Goal: Task Accomplishment & Management: Manage account settings

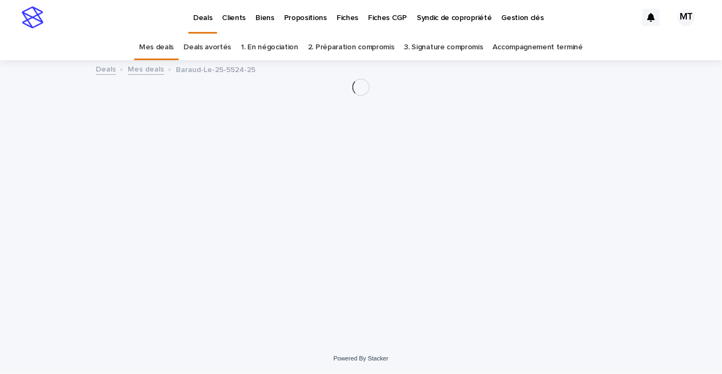
click at [302, 19] on p "Propositions" at bounding box center [305, 11] width 43 height 23
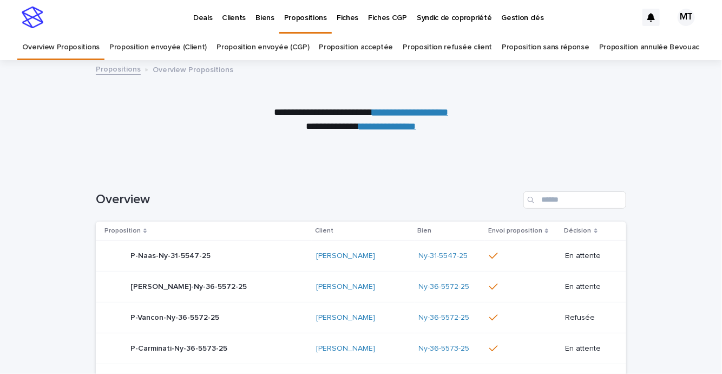
scroll to position [8, 0]
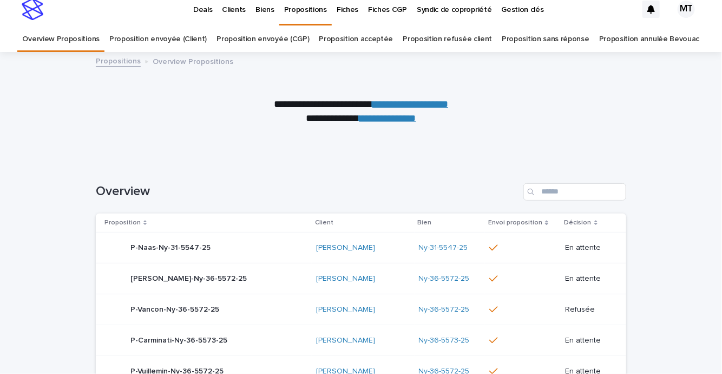
click at [207, 34] on link "Proposition envoyée (Client)" at bounding box center [157, 39] width 97 height 25
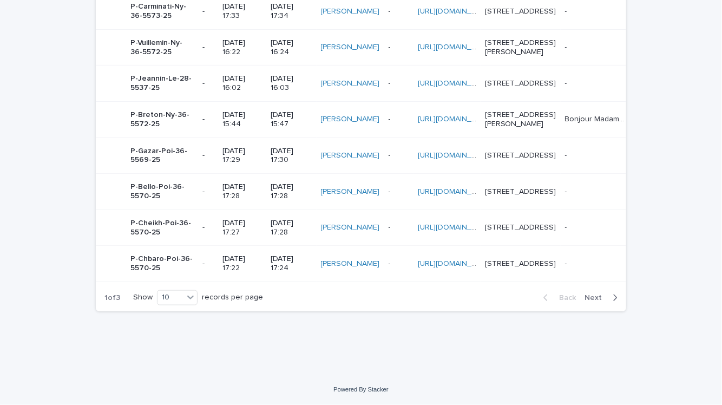
scroll to position [558, 0]
click at [592, 298] on span "Next" at bounding box center [597, 298] width 24 height 8
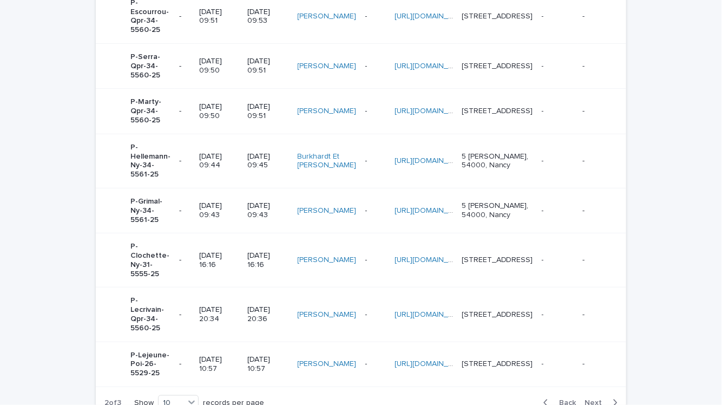
scroll to position [531, 0]
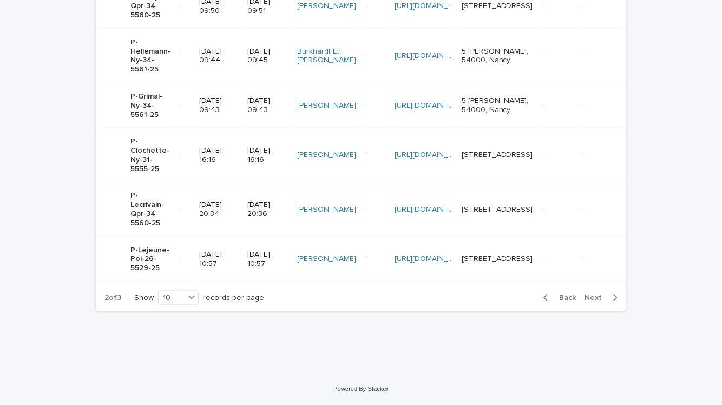
click at [587, 298] on span "Next" at bounding box center [597, 298] width 24 height 8
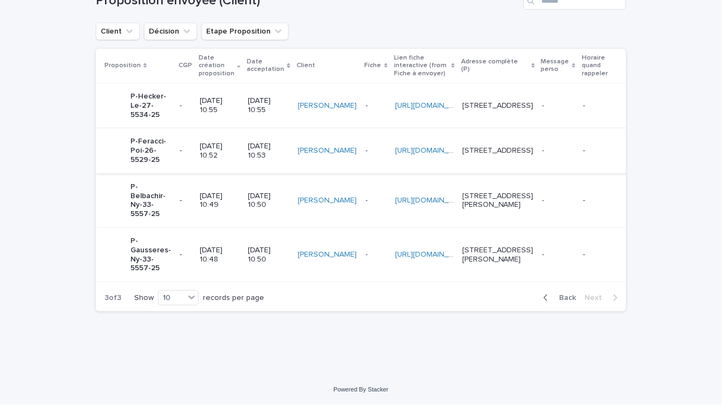
scroll to position [243, 0]
click at [567, 290] on div "Back Next" at bounding box center [580, 297] width 91 height 27
click at [567, 298] on span "Back" at bounding box center [564, 298] width 23 height 8
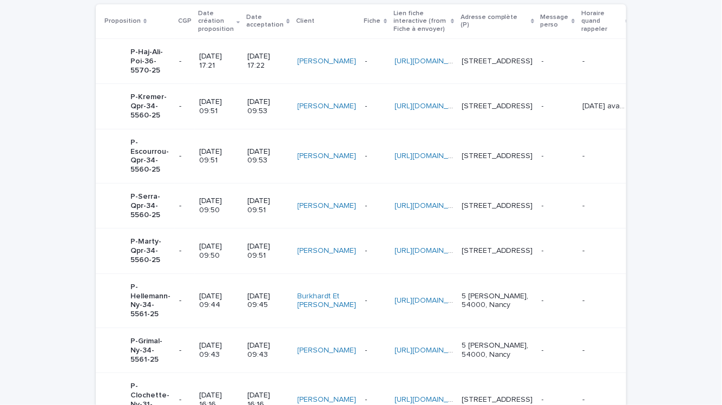
scroll to position [387, 0]
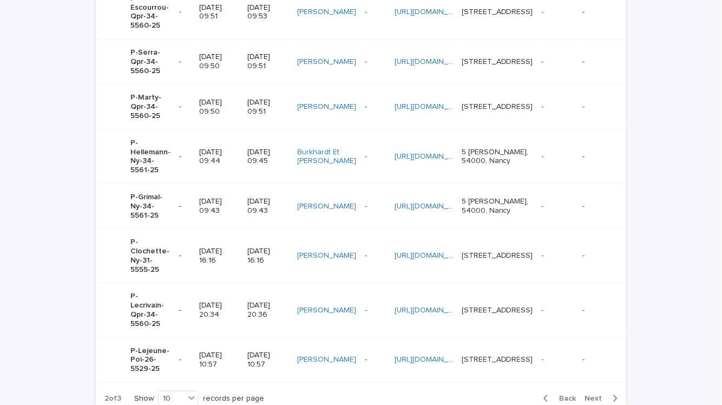
click at [538, 283] on td "[STREET_ADDRESS]" at bounding box center [497, 256] width 80 height 54
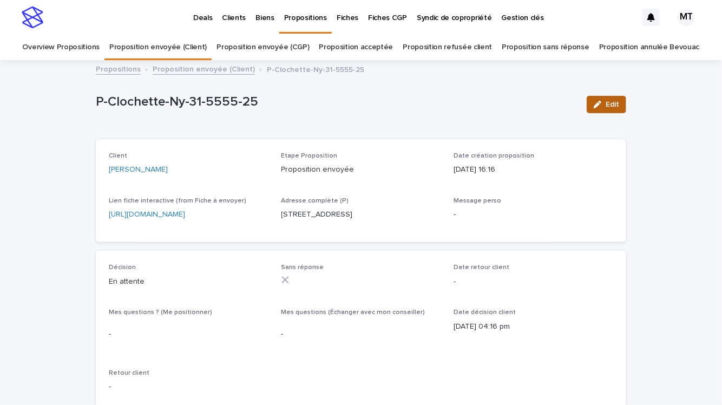
click at [618, 103] on span "Edit" at bounding box center [613, 105] width 14 height 8
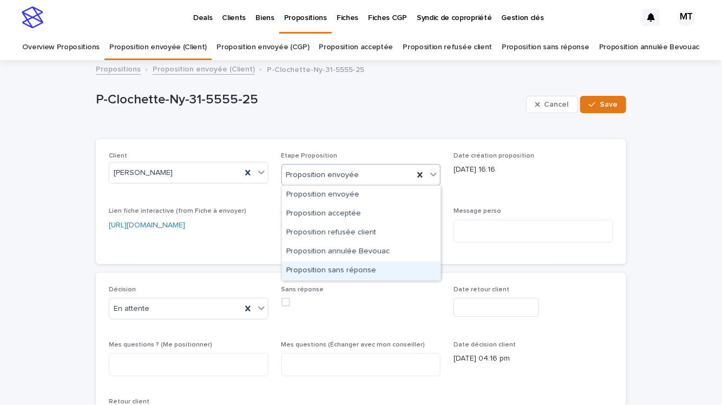
click at [327, 267] on div "Proposition sans réponse" at bounding box center [361, 271] width 159 height 19
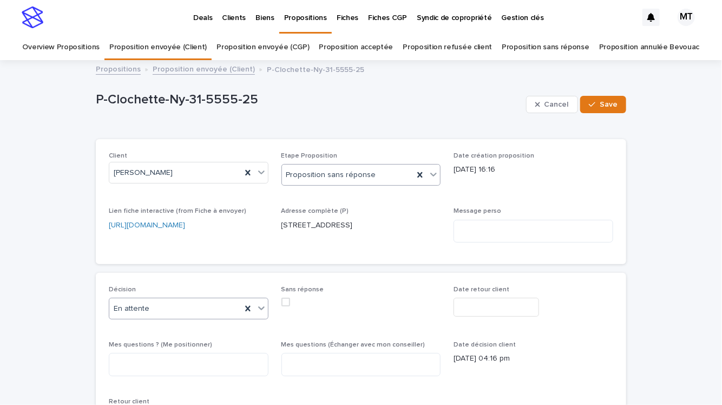
click at [166, 315] on div "En attente" at bounding box center [175, 309] width 132 height 18
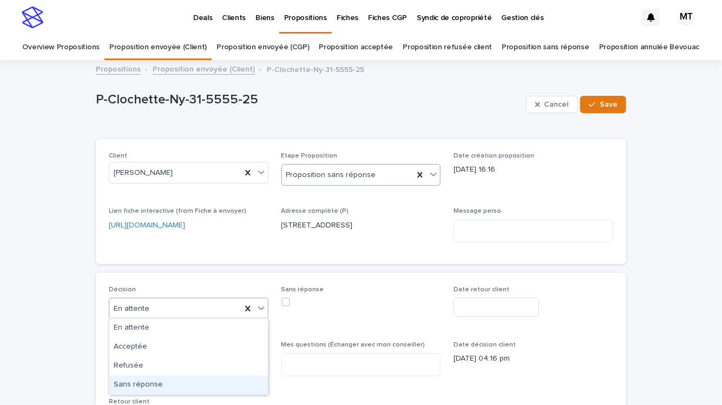
click at [161, 373] on div "Sans réponse" at bounding box center [188, 385] width 159 height 19
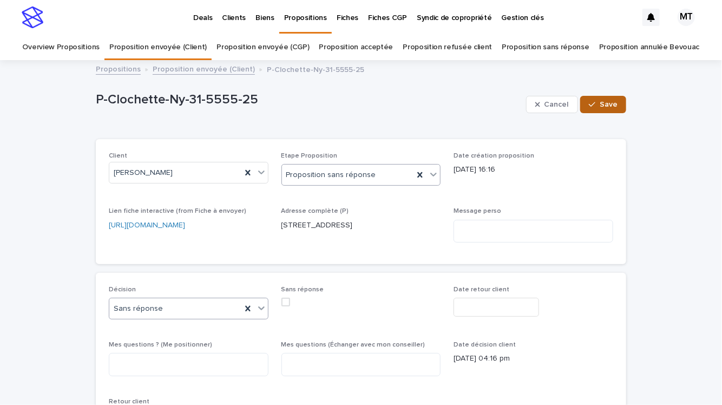
click at [607, 107] on span "Save" at bounding box center [609, 105] width 18 height 8
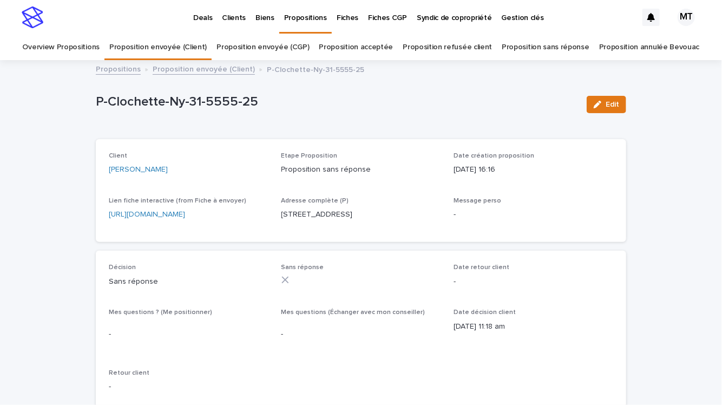
click at [224, 70] on link "Proposition envoyée (Client)" at bounding box center [204, 68] width 102 height 12
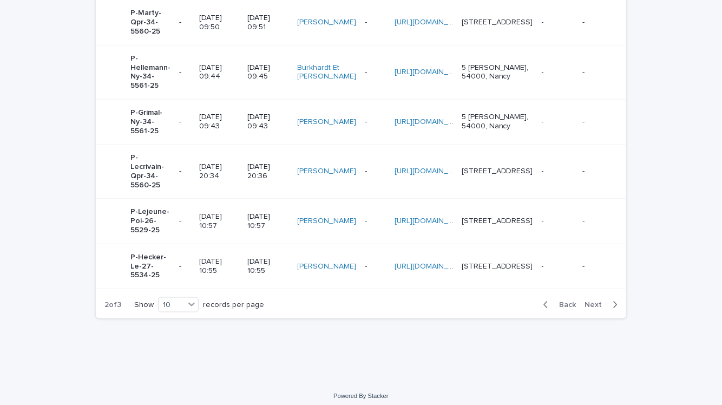
scroll to position [521, 0]
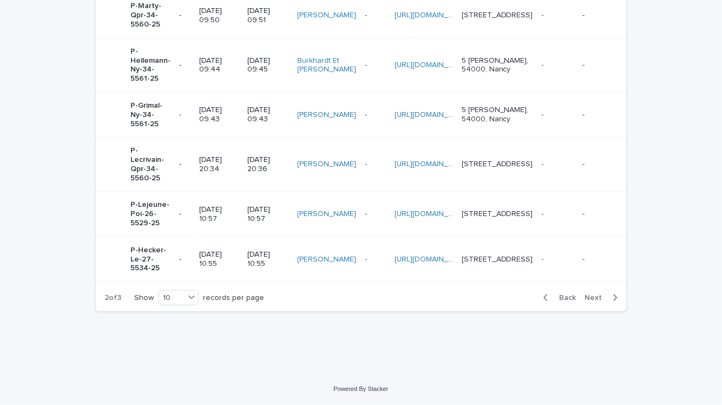
click at [606, 299] on span "Next" at bounding box center [597, 298] width 24 height 8
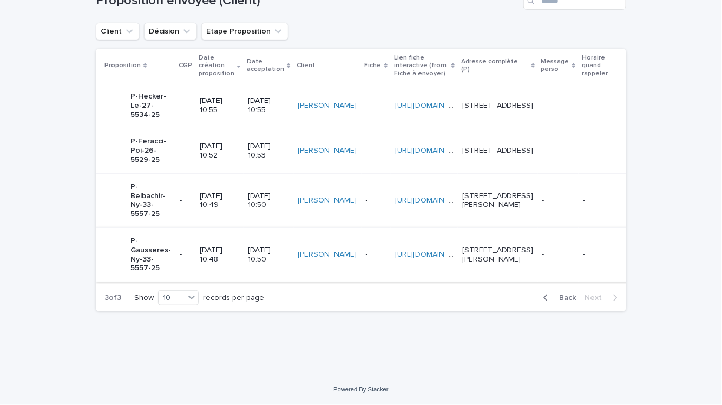
scroll to position [221, 0]
click at [563, 302] on span "Back" at bounding box center [564, 298] width 23 height 8
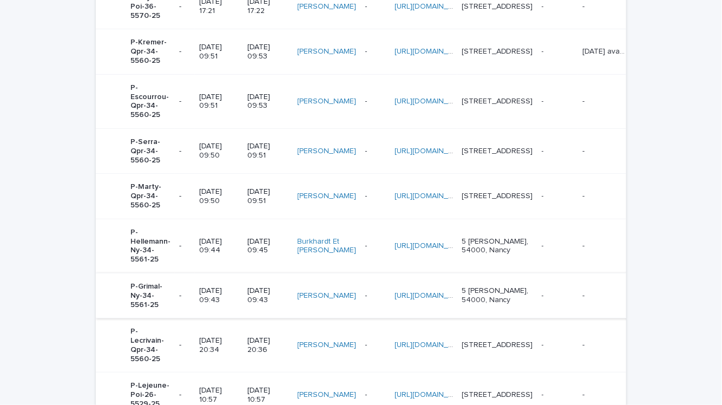
scroll to position [291, 0]
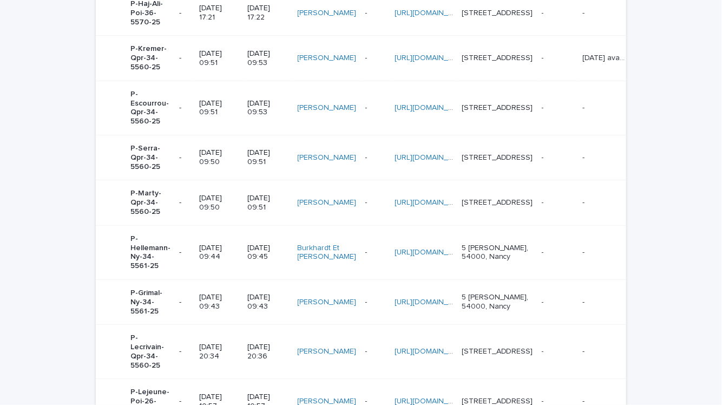
click at [259, 167] on p "[DATE] 09:51" at bounding box center [267, 157] width 41 height 18
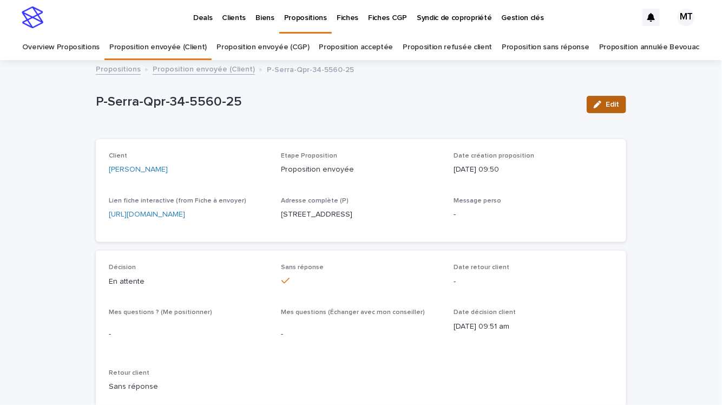
click at [607, 103] on span "Edit" at bounding box center [613, 105] width 14 height 8
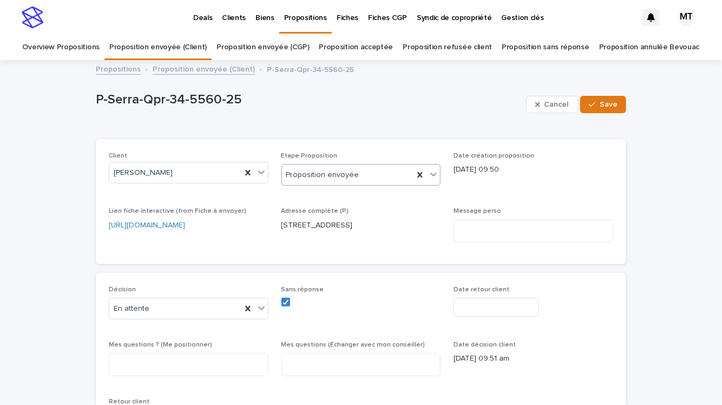
click at [362, 179] on div "Proposition envoyée" at bounding box center [348, 175] width 132 height 18
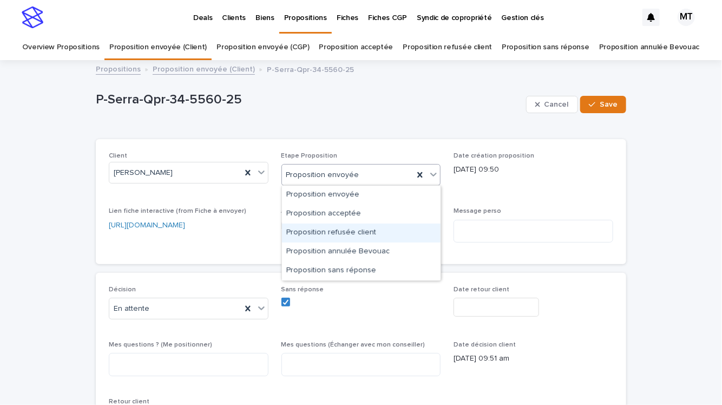
click at [356, 235] on div "Proposition refusée client" at bounding box center [361, 233] width 159 height 19
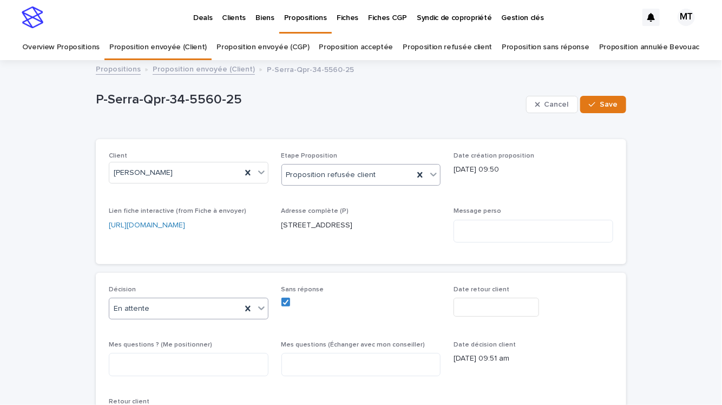
click at [202, 310] on div "En attente" at bounding box center [175, 309] width 132 height 18
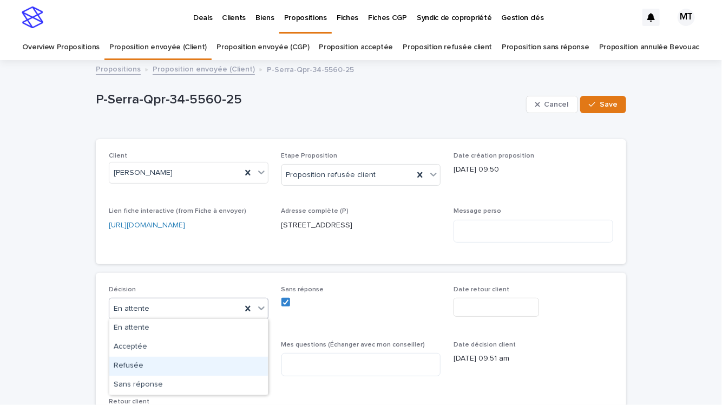
drag, startPoint x: 193, startPoint y: 330, endPoint x: 179, endPoint y: 362, distance: 34.6
click at [179, 362] on div "Refusée" at bounding box center [188, 366] width 159 height 19
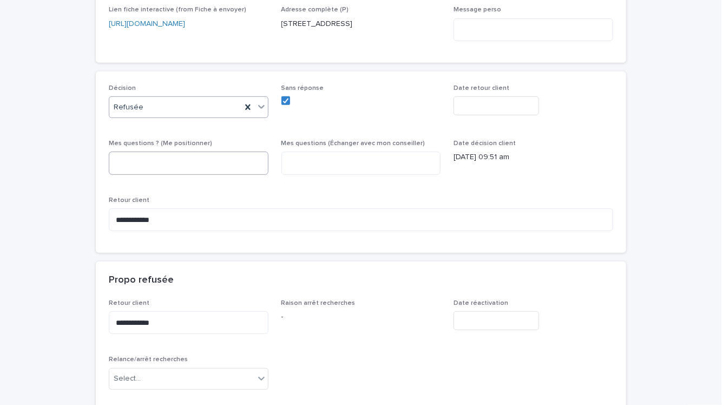
scroll to position [299, 0]
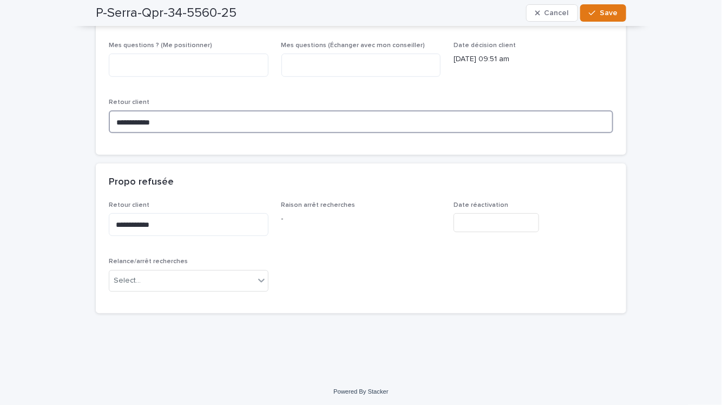
click at [182, 121] on textarea "**********" at bounding box center [361, 121] width 505 height 23
type textarea "*"
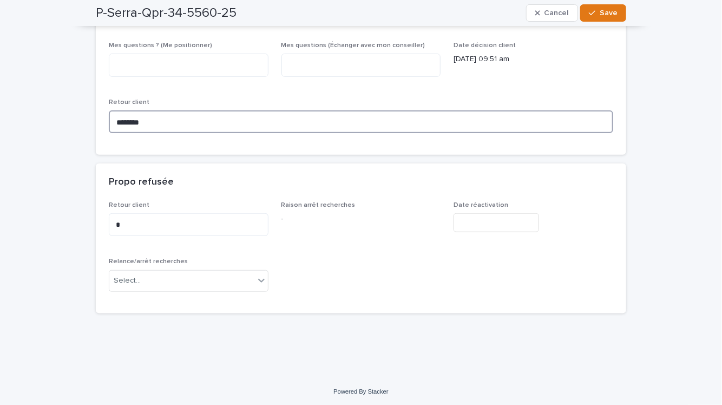
type textarea "********"
type textarea "**********"
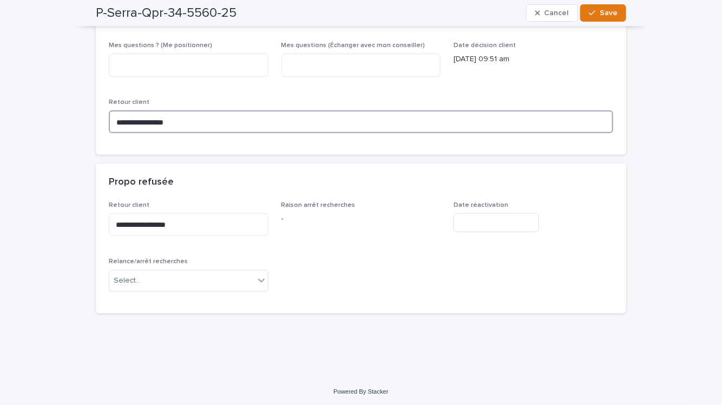
type textarea "**********"
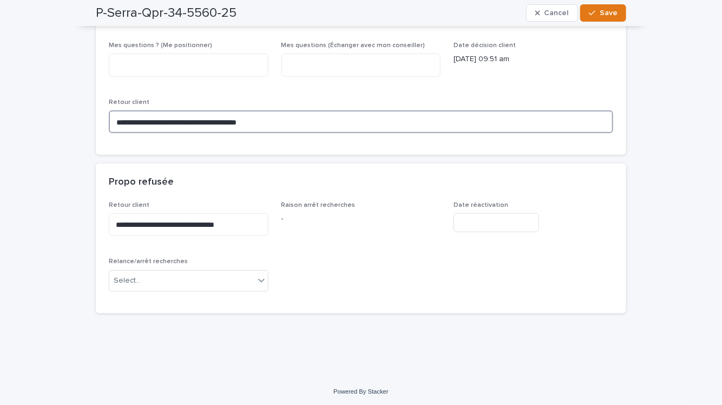
type textarea "**********"
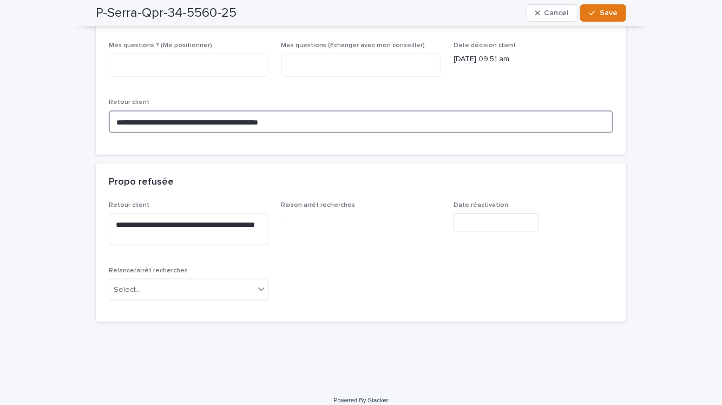
type textarea "**********"
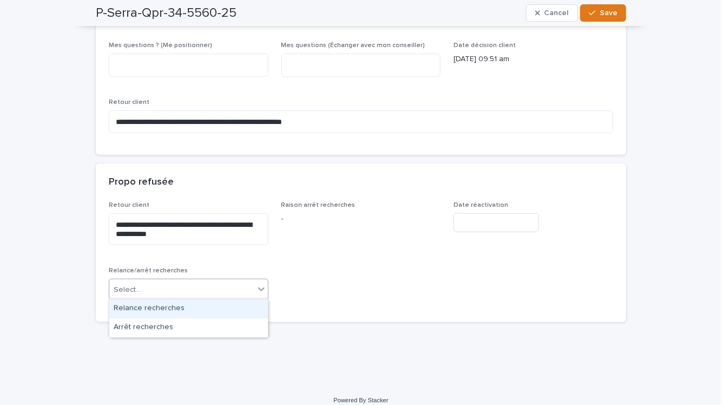
click at [185, 298] on div "Select..." at bounding box center [189, 290] width 160 height 22
click at [179, 311] on div "Relance recherches" at bounding box center [188, 308] width 159 height 19
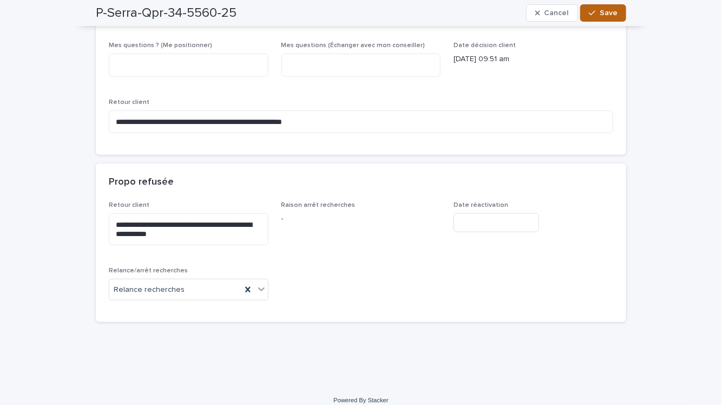
click at [610, 16] on span "Save" at bounding box center [609, 13] width 18 height 8
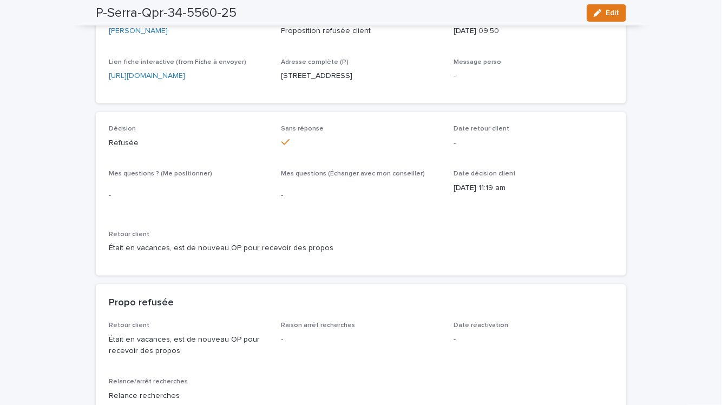
scroll to position [0, 0]
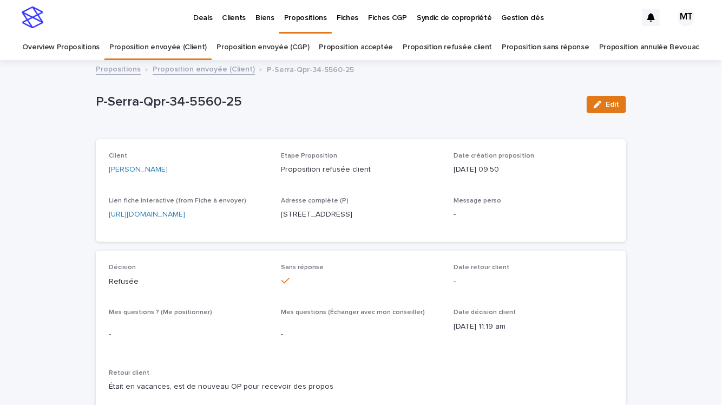
click at [276, 48] on link "Proposition envoyée (CGP)" at bounding box center [263, 47] width 93 height 25
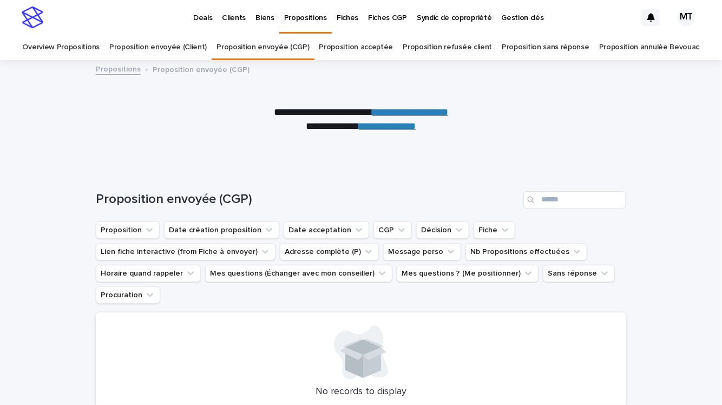
click at [378, 44] on link "Proposition acceptée" at bounding box center [356, 47] width 74 height 25
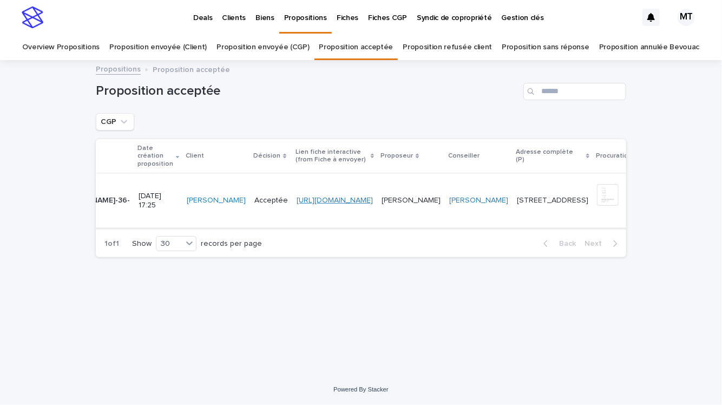
scroll to position [0, 114]
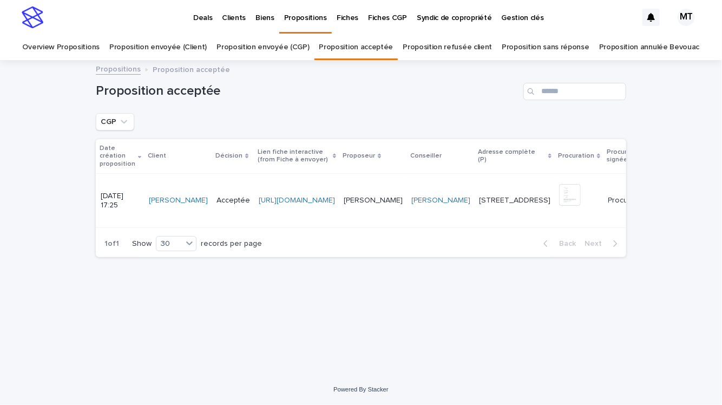
click at [609, 205] on p "Procuration signée" at bounding box center [633, 199] width 48 height 11
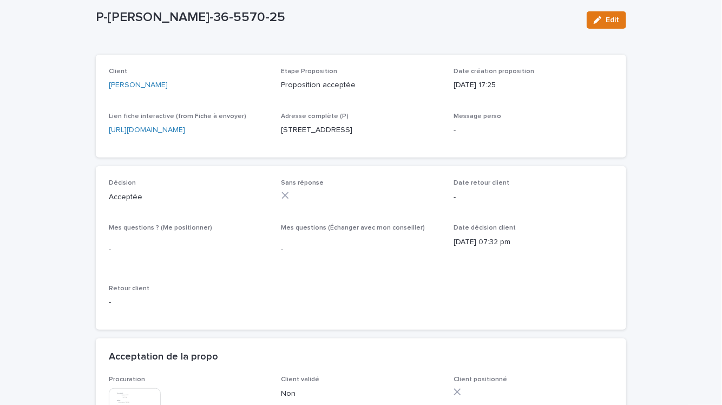
scroll to position [88, 0]
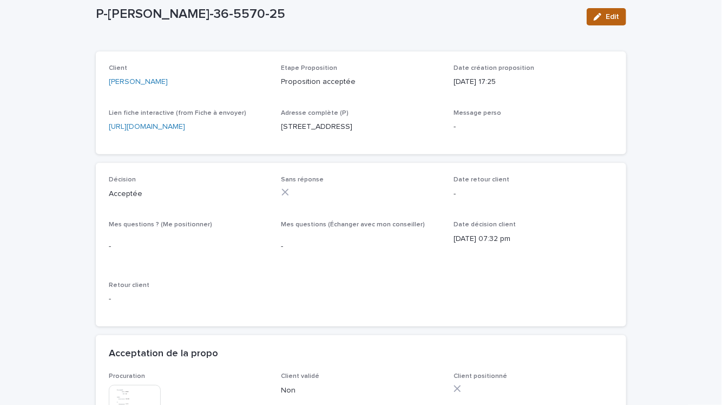
click at [609, 14] on span "Edit" at bounding box center [613, 17] width 14 height 8
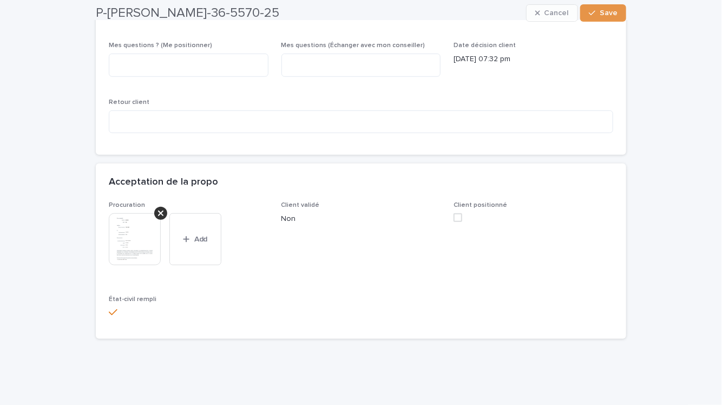
scroll to position [306, 0]
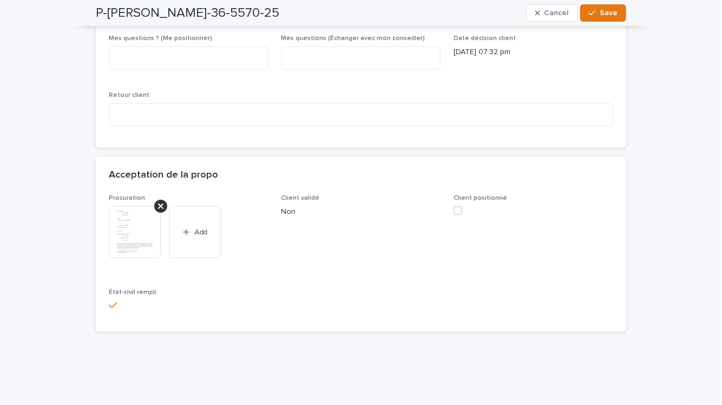
click at [462, 204] on div "Client positionné" at bounding box center [534, 208] width 160 height 29
click at [459, 214] on div "Client positionné" at bounding box center [534, 208] width 160 height 29
click at [459, 206] on span at bounding box center [458, 210] width 9 height 9
click at [619, 9] on button "Save" at bounding box center [603, 12] width 46 height 17
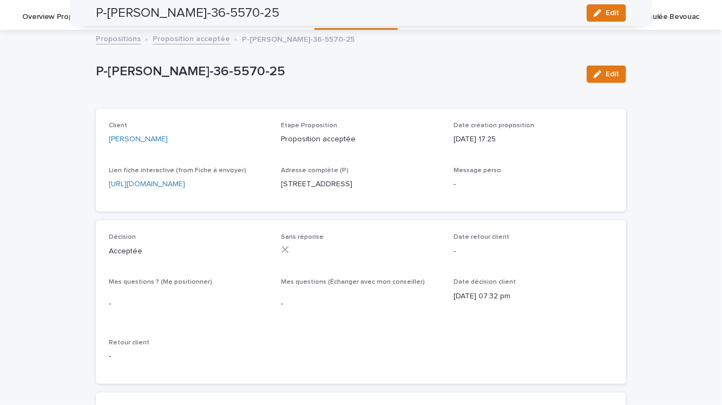
scroll to position [0, 0]
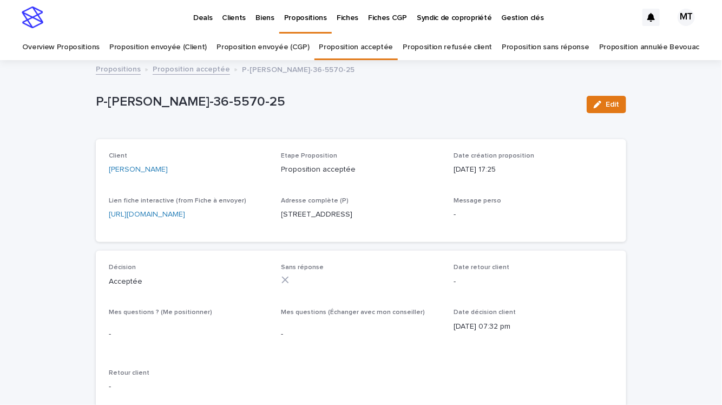
click at [204, 71] on link "Proposition acceptée" at bounding box center [191, 68] width 77 height 12
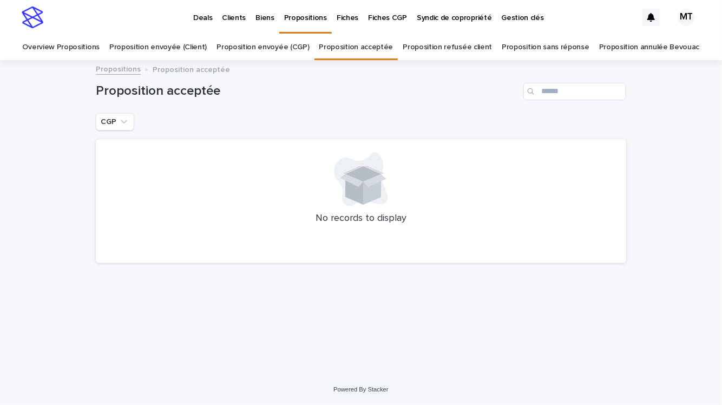
click at [456, 50] on link "Proposition refusée client" at bounding box center [447, 47] width 89 height 25
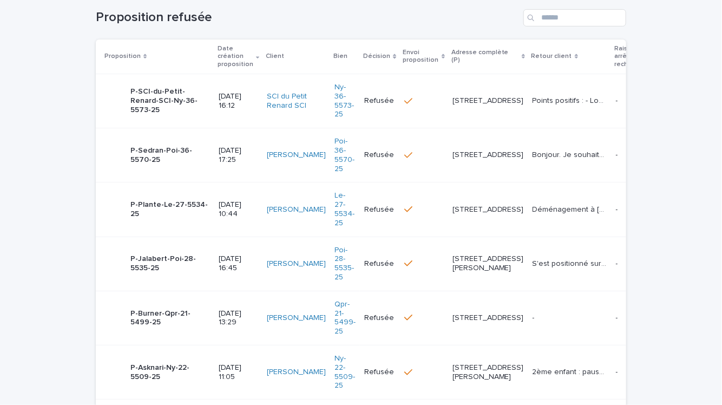
scroll to position [184, 0]
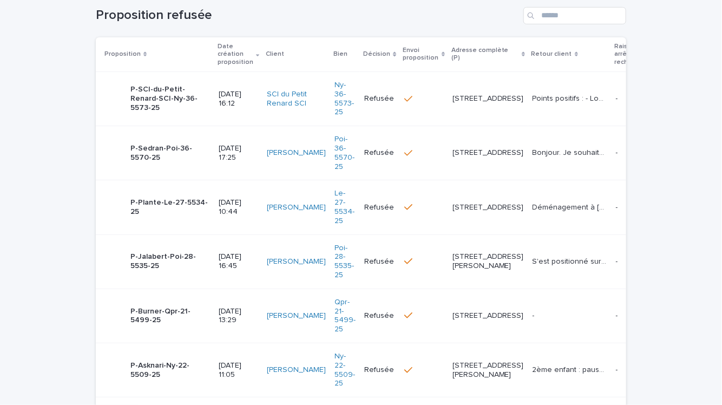
click at [533, 158] on p "Bonjour. Je souhaite garder une part travaux plus importante que celle proposée" at bounding box center [571, 151] width 77 height 11
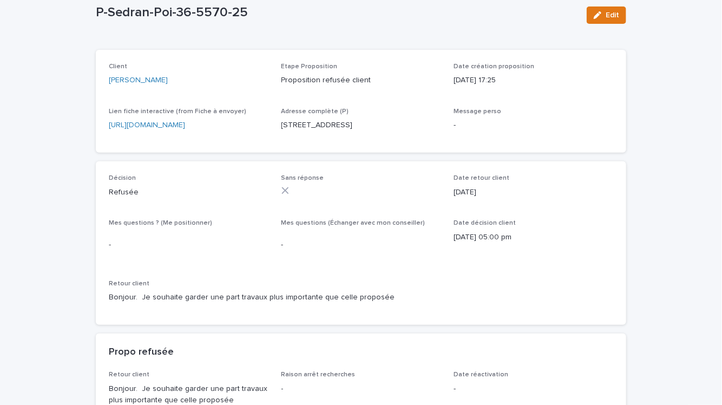
scroll to position [87, 0]
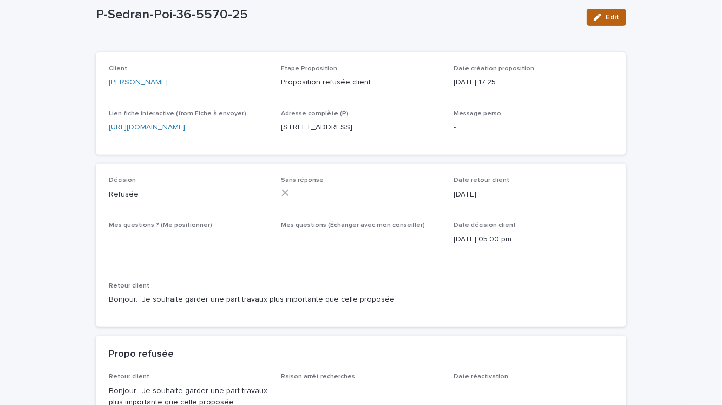
click at [604, 22] on button "Edit" at bounding box center [607, 17] width 40 height 17
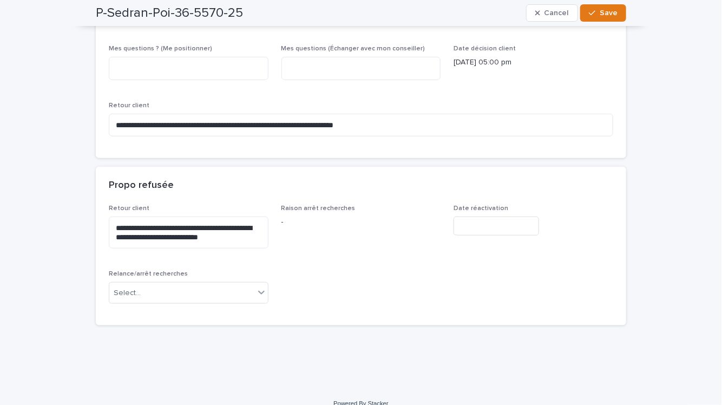
scroll to position [307, 0]
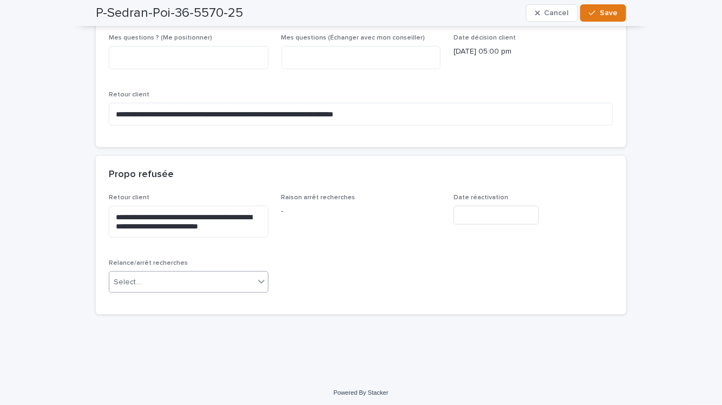
click at [202, 288] on div "Select..." at bounding box center [181, 282] width 145 height 18
click at [197, 297] on div "Relance recherches" at bounding box center [188, 301] width 159 height 19
click at [600, 14] on div "button" at bounding box center [594, 13] width 11 height 8
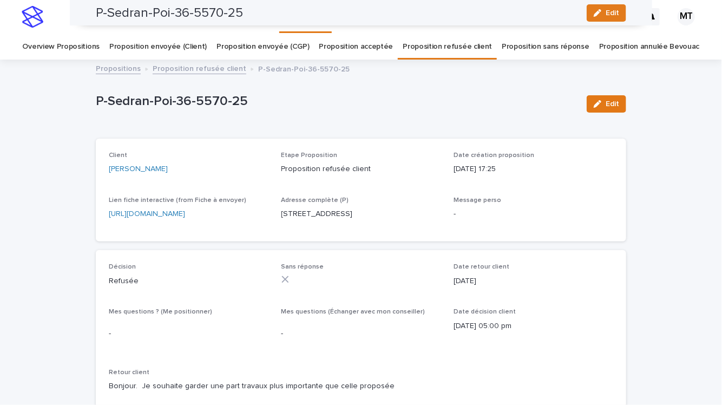
scroll to position [0, 0]
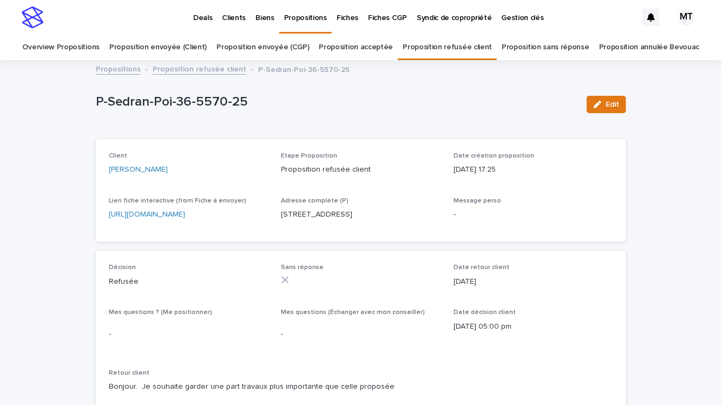
click at [200, 71] on link "Proposition refusée client" at bounding box center [200, 68] width 94 height 12
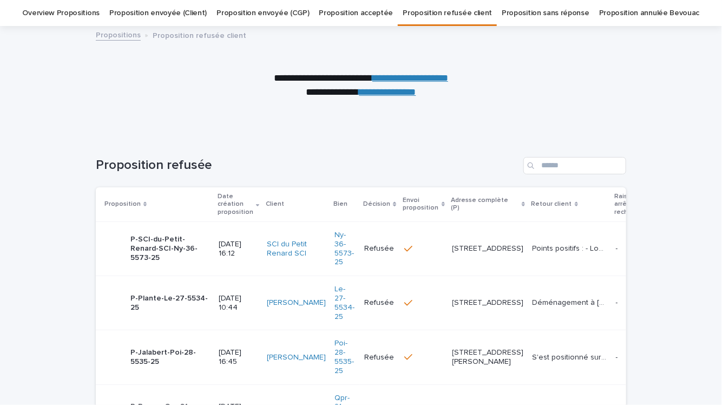
scroll to position [89, 0]
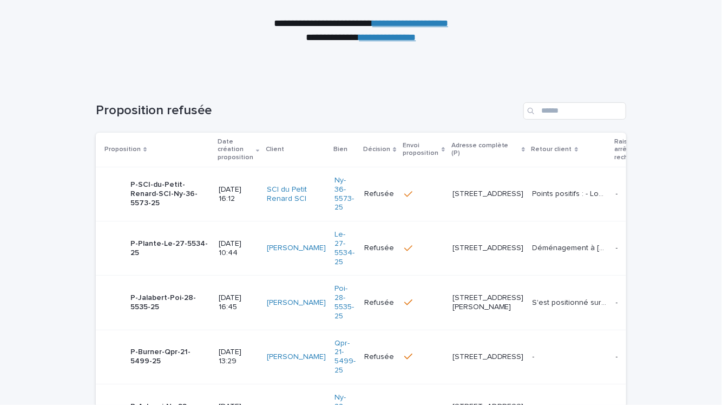
click at [453, 196] on p "[STREET_ADDRESS]" at bounding box center [488, 193] width 71 height 9
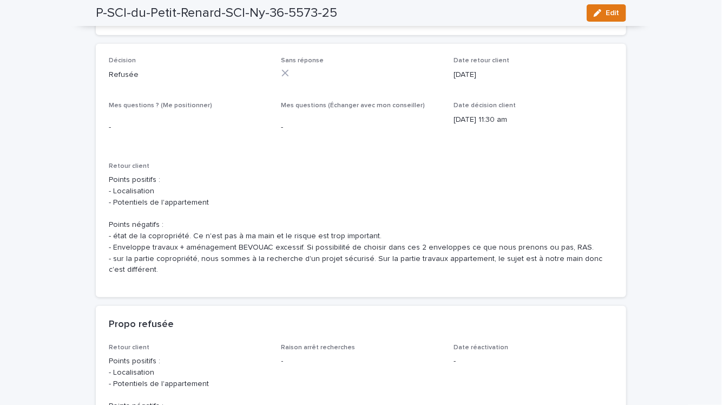
scroll to position [96, 0]
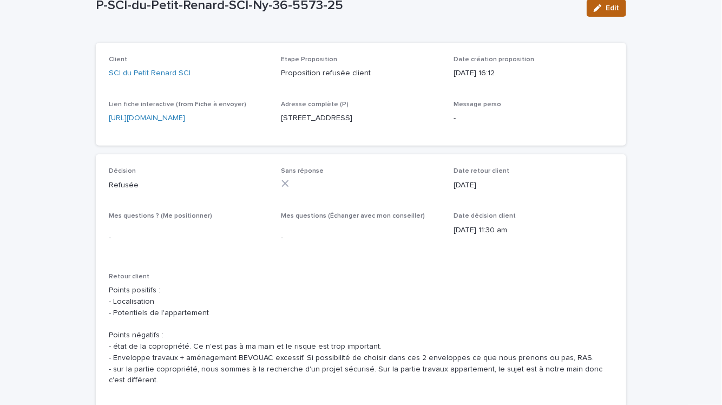
click at [609, 8] on span "Edit" at bounding box center [613, 8] width 14 height 8
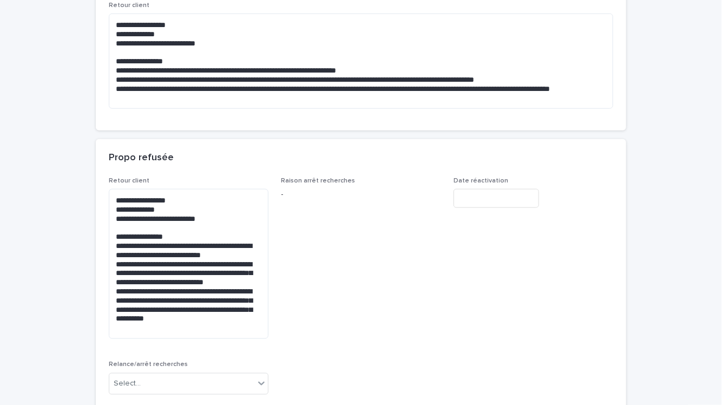
scroll to position [499, 0]
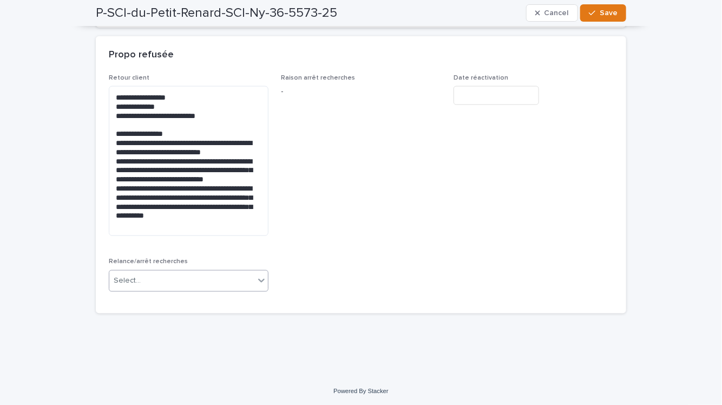
click at [243, 274] on div "Select..." at bounding box center [181, 281] width 145 height 18
click at [216, 296] on div "Relance recherches" at bounding box center [188, 299] width 159 height 19
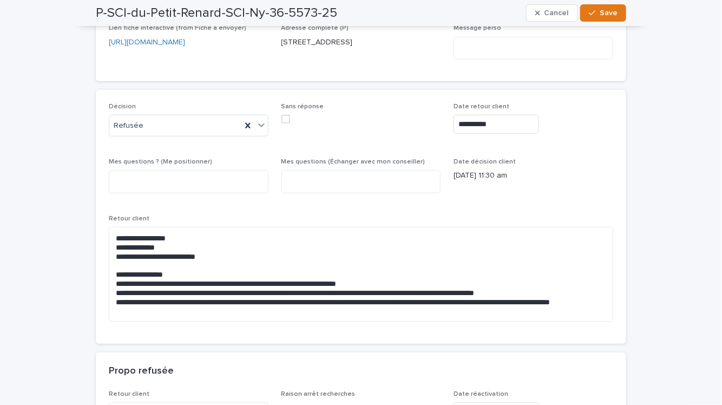
scroll to position [97, 0]
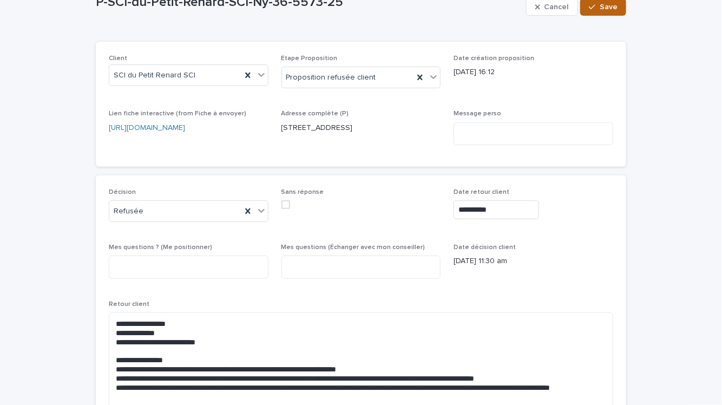
click at [606, 9] on span "Save" at bounding box center [609, 7] width 18 height 8
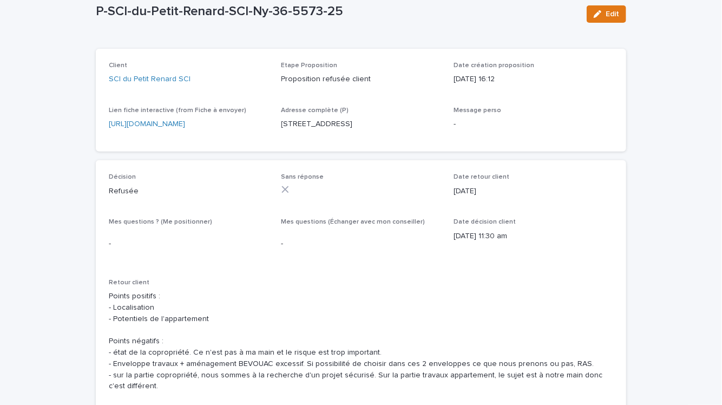
scroll to position [0, 0]
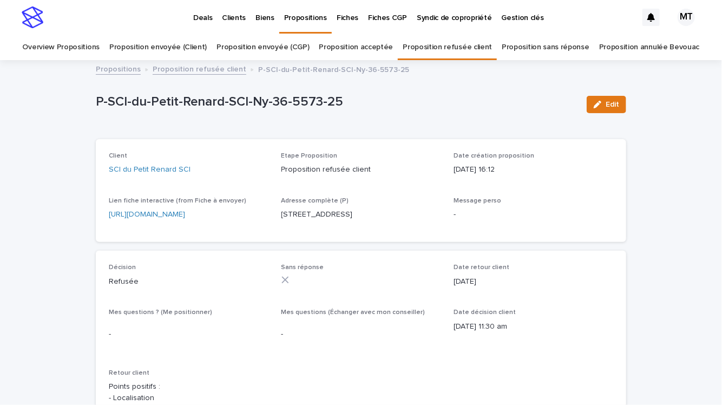
click at [211, 73] on link "Proposition refusée client" at bounding box center [200, 68] width 94 height 12
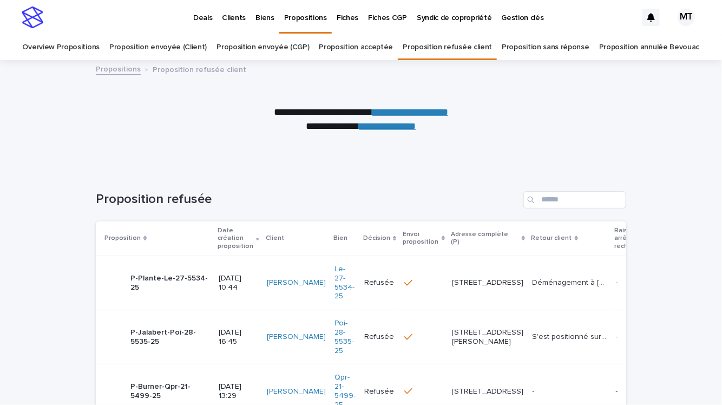
click at [160, 49] on link "Proposition envoyée (Client)" at bounding box center [157, 47] width 97 height 25
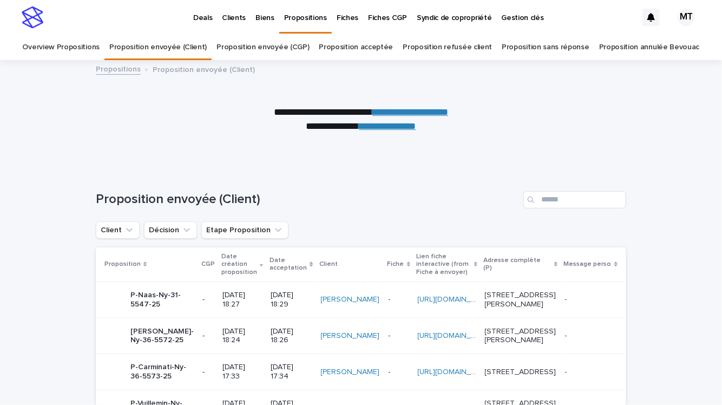
click at [204, 17] on p "Deals" at bounding box center [202, 11] width 19 height 23
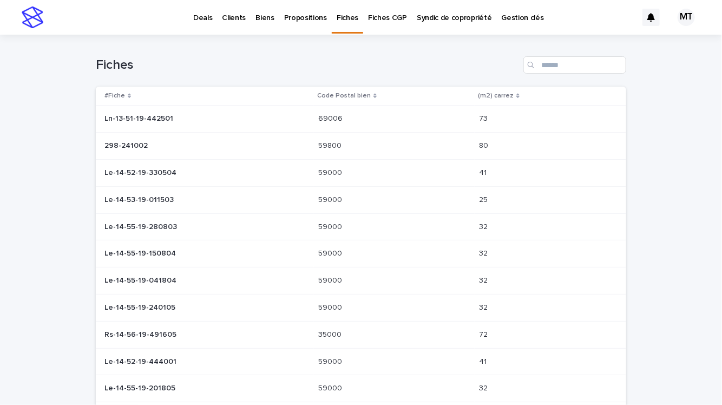
click at [198, 25] on link "Deals" at bounding box center [202, 17] width 29 height 34
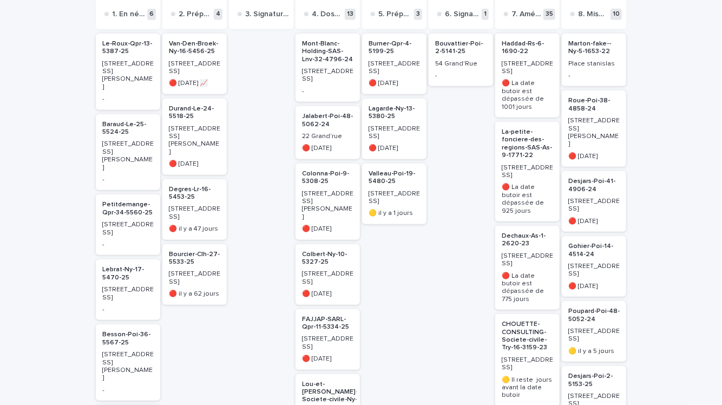
scroll to position [190, 0]
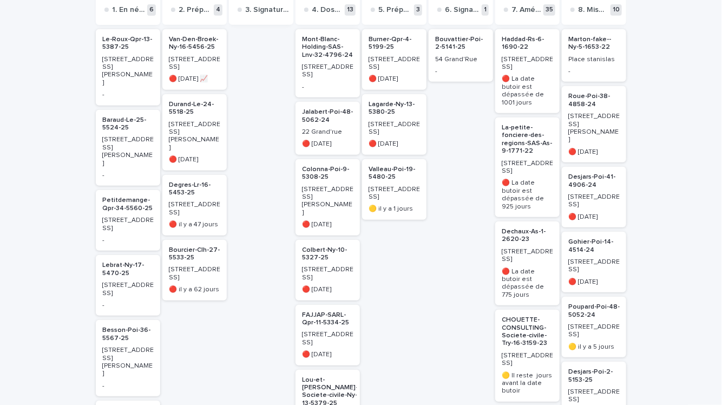
click at [127, 69] on p "[STREET_ADDRESS][PERSON_NAME]" at bounding box center [127, 71] width 51 height 31
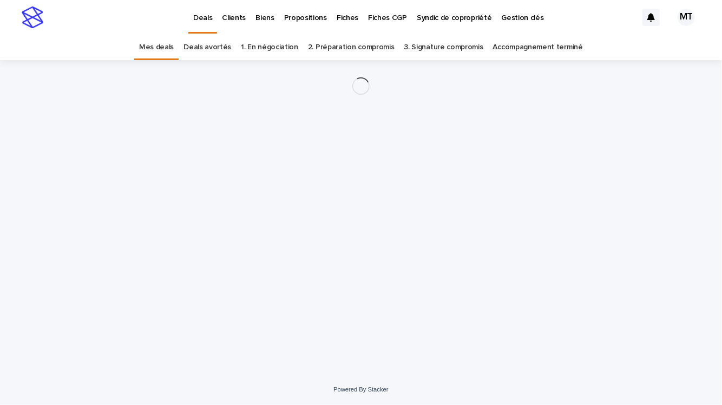
click at [166, 50] on link "Mes deals" at bounding box center [156, 47] width 35 height 25
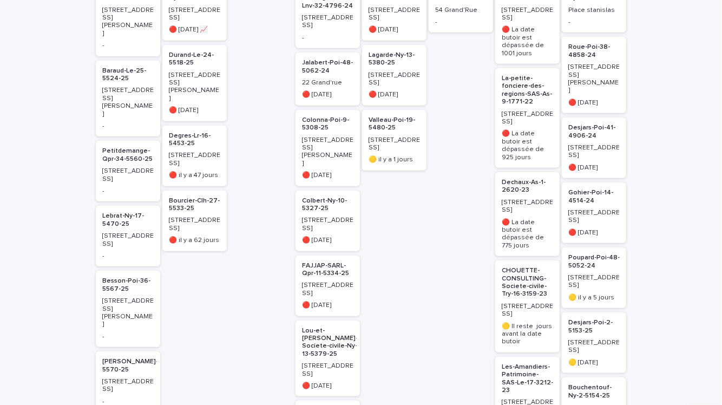
scroll to position [240, 0]
click at [133, 296] on p "[STREET_ADDRESS][PERSON_NAME]" at bounding box center [127, 311] width 51 height 31
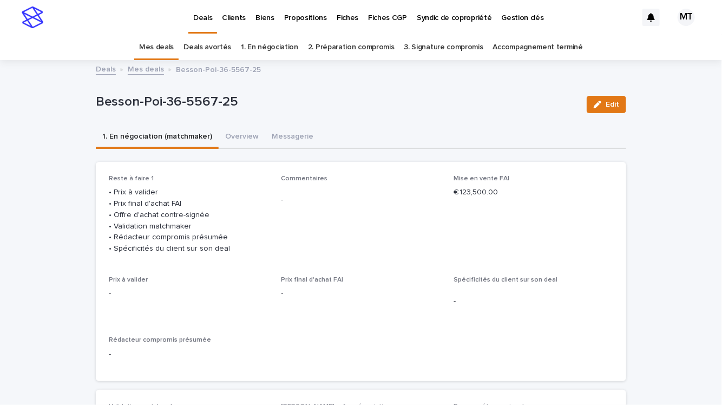
click at [149, 71] on link "Mes deals" at bounding box center [146, 68] width 36 height 12
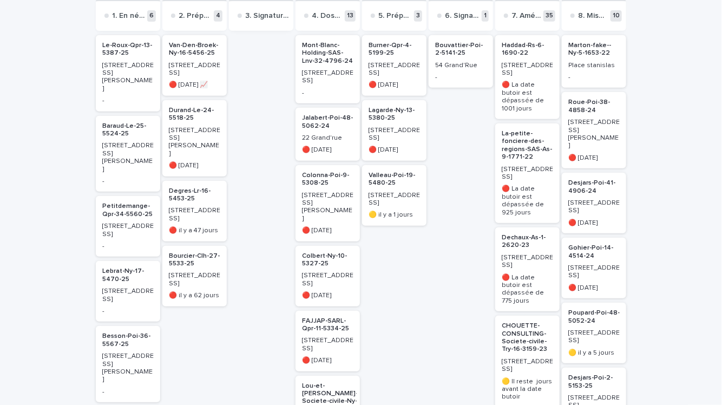
scroll to position [179, 0]
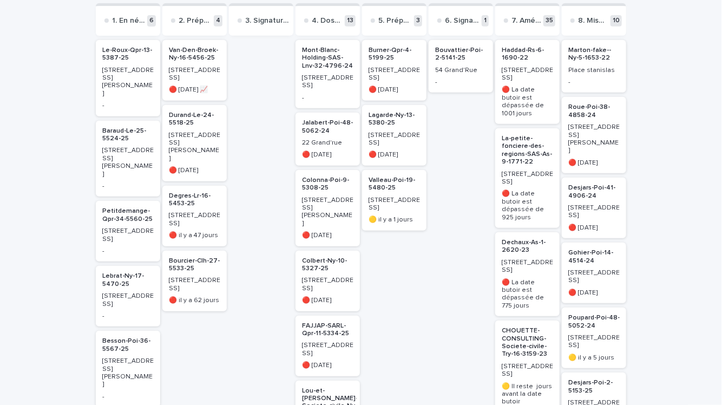
click at [128, 127] on p "Baraud-Le-25-5524-25" at bounding box center [127, 135] width 51 height 16
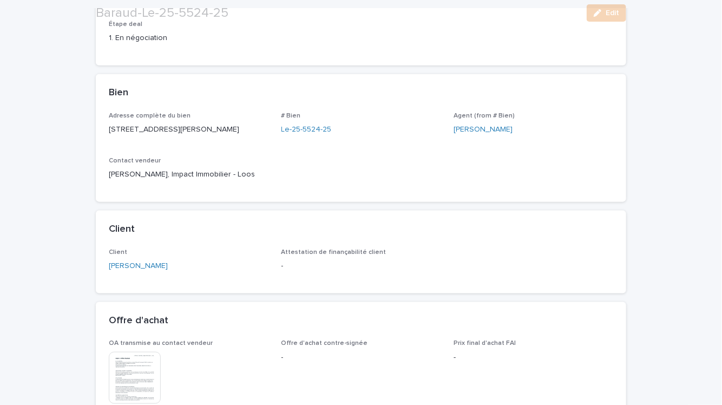
scroll to position [625, 0]
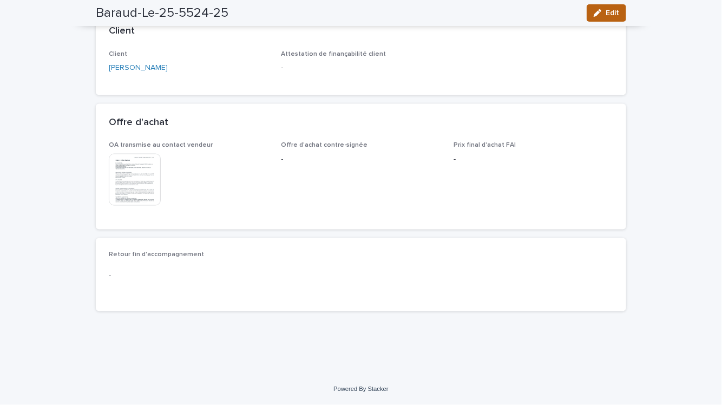
click at [609, 12] on span "Edit" at bounding box center [613, 13] width 14 height 8
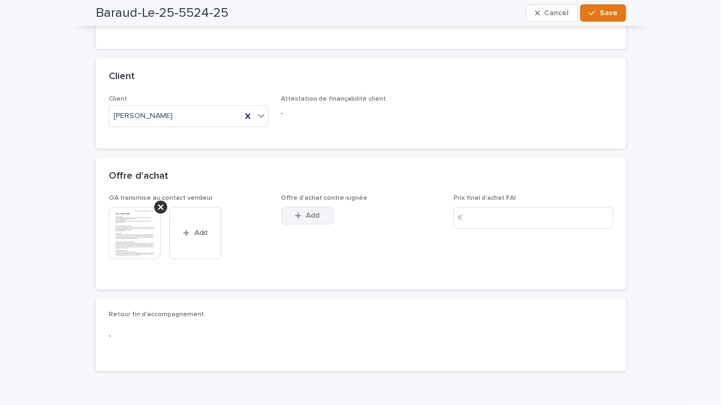
click at [318, 220] on span "Add" at bounding box center [313, 216] width 14 height 8
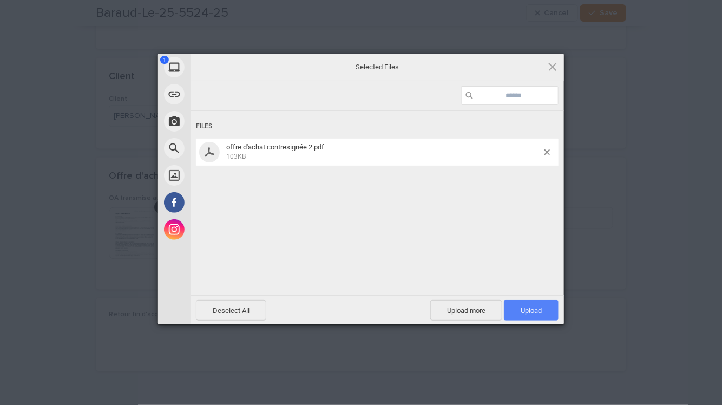
click at [529, 312] on span "Upload 1" at bounding box center [531, 310] width 21 height 8
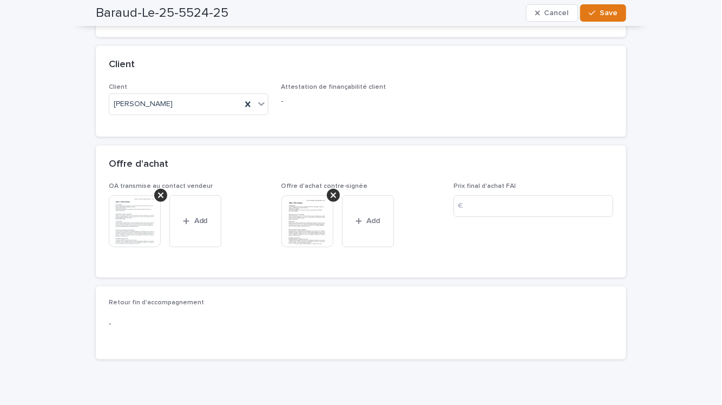
scroll to position [644, 0]
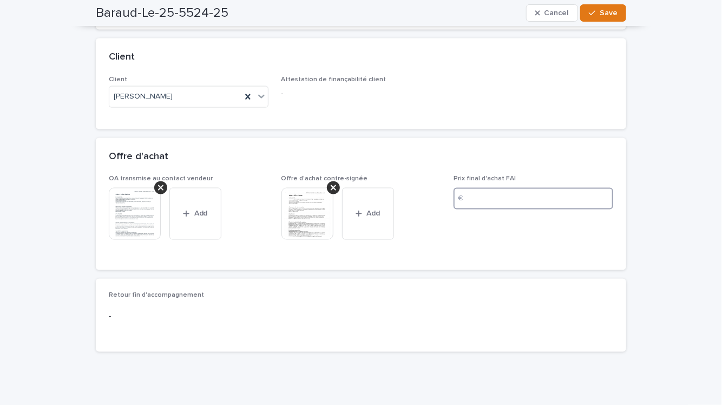
click at [489, 208] on input at bounding box center [534, 199] width 160 height 22
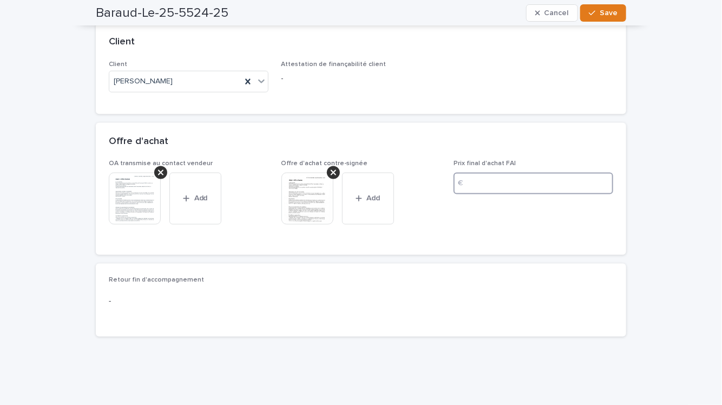
scroll to position [685, 0]
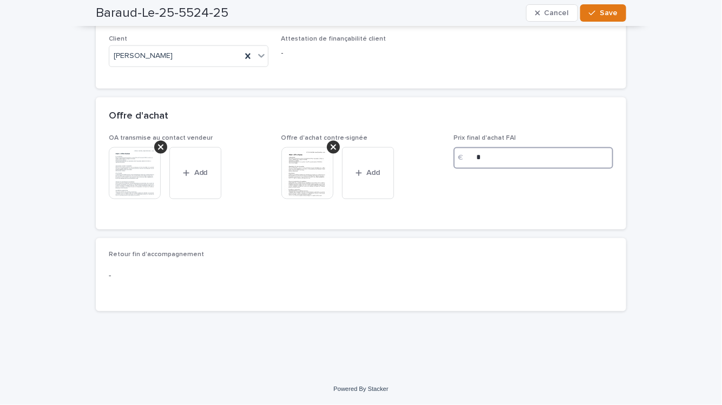
type input "**"
type input "*"
type input "***"
type input "******"
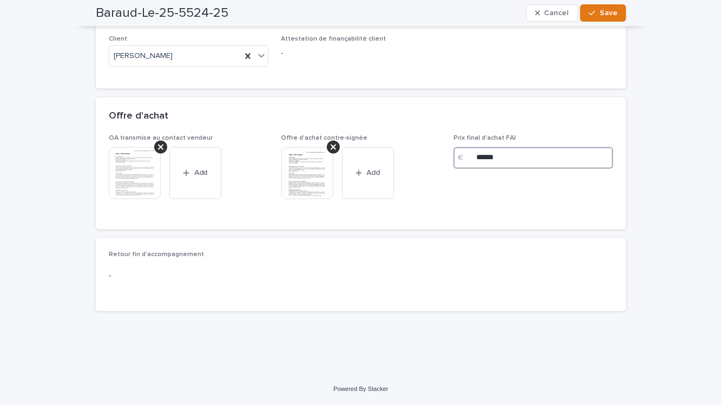
type input "******"
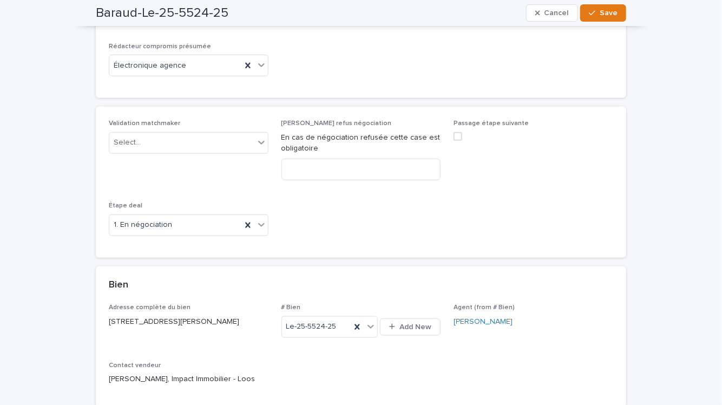
scroll to position [268, 0]
type input "******"
click at [234, 151] on div "Select..." at bounding box center [181, 142] width 145 height 18
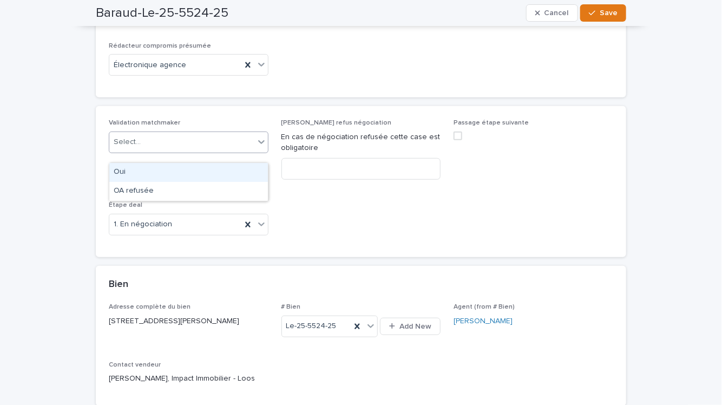
click at [214, 173] on div "Oui" at bounding box center [188, 172] width 159 height 19
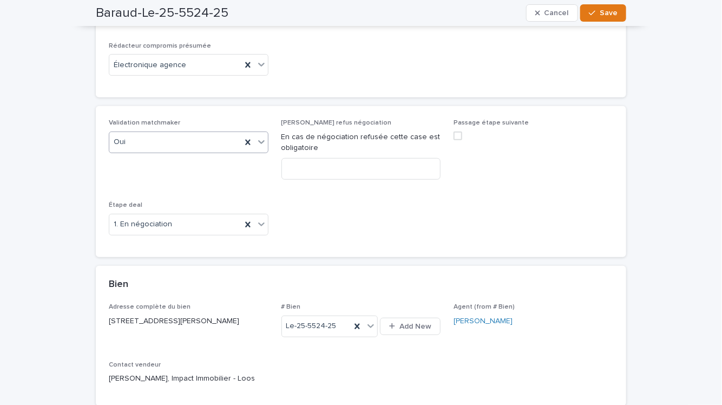
click at [459, 140] on span at bounding box center [458, 136] width 9 height 9
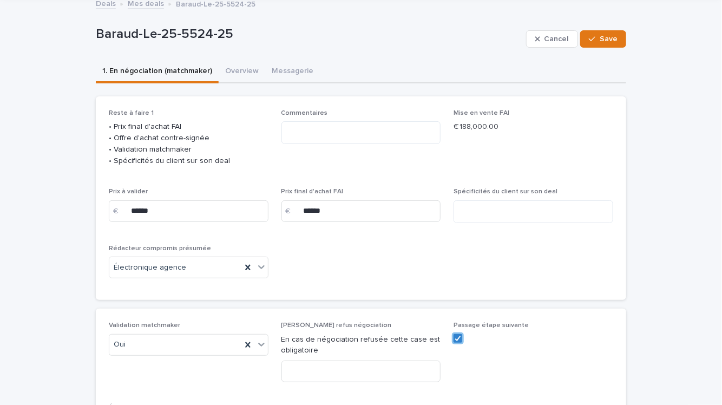
scroll to position [76, 0]
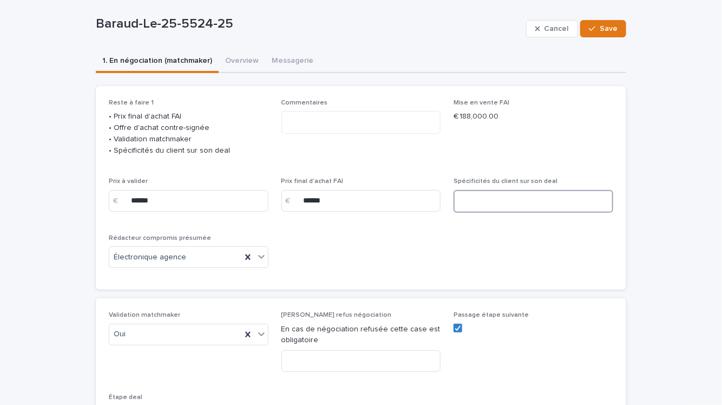
click at [493, 210] on textarea at bounding box center [534, 201] width 160 height 23
click at [492, 213] on textarea "***" at bounding box center [534, 201] width 160 height 23
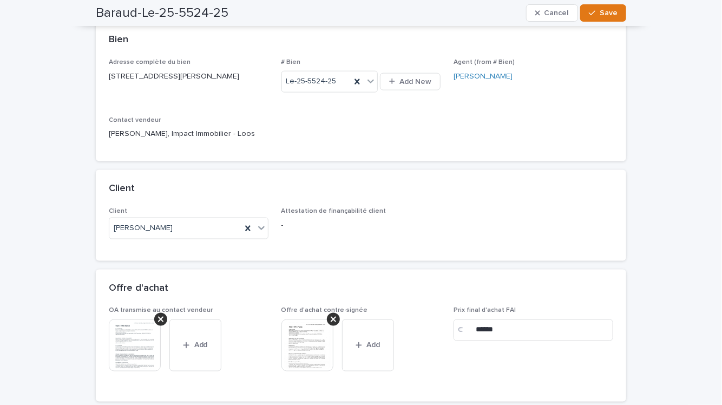
scroll to position [0, 0]
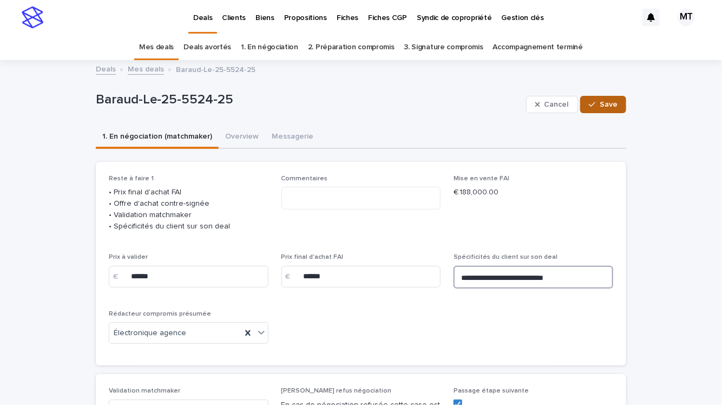
type textarea "**********"
click at [602, 100] on button "Save" at bounding box center [603, 104] width 46 height 17
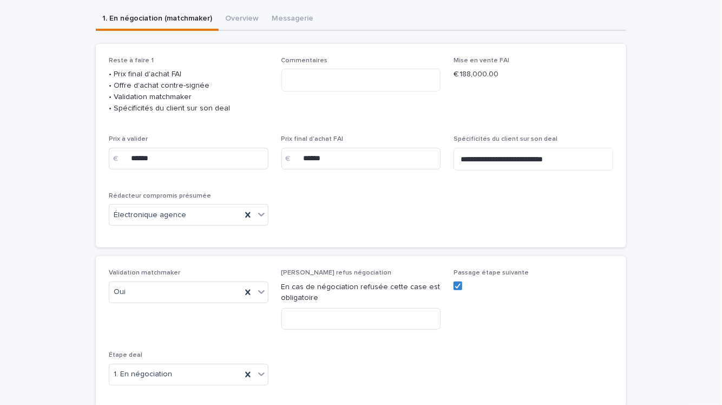
scroll to position [129, 0]
